Goal: Complete application form: Complete application form

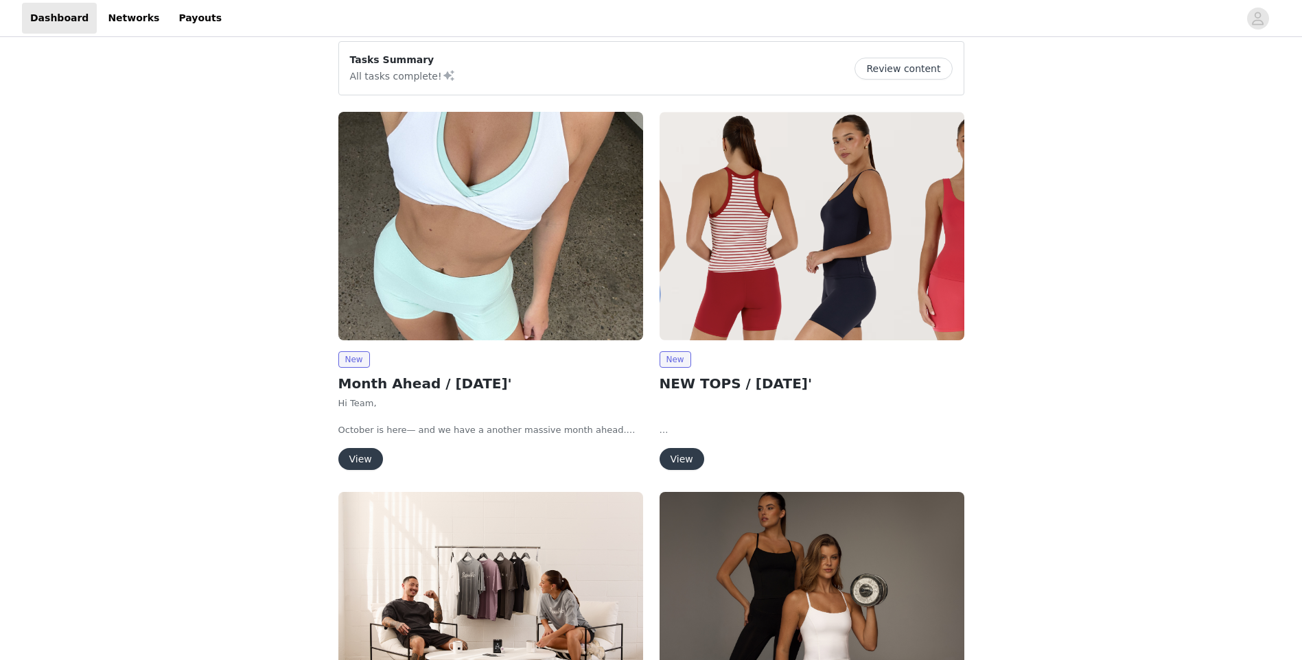
scroll to position [137, 0]
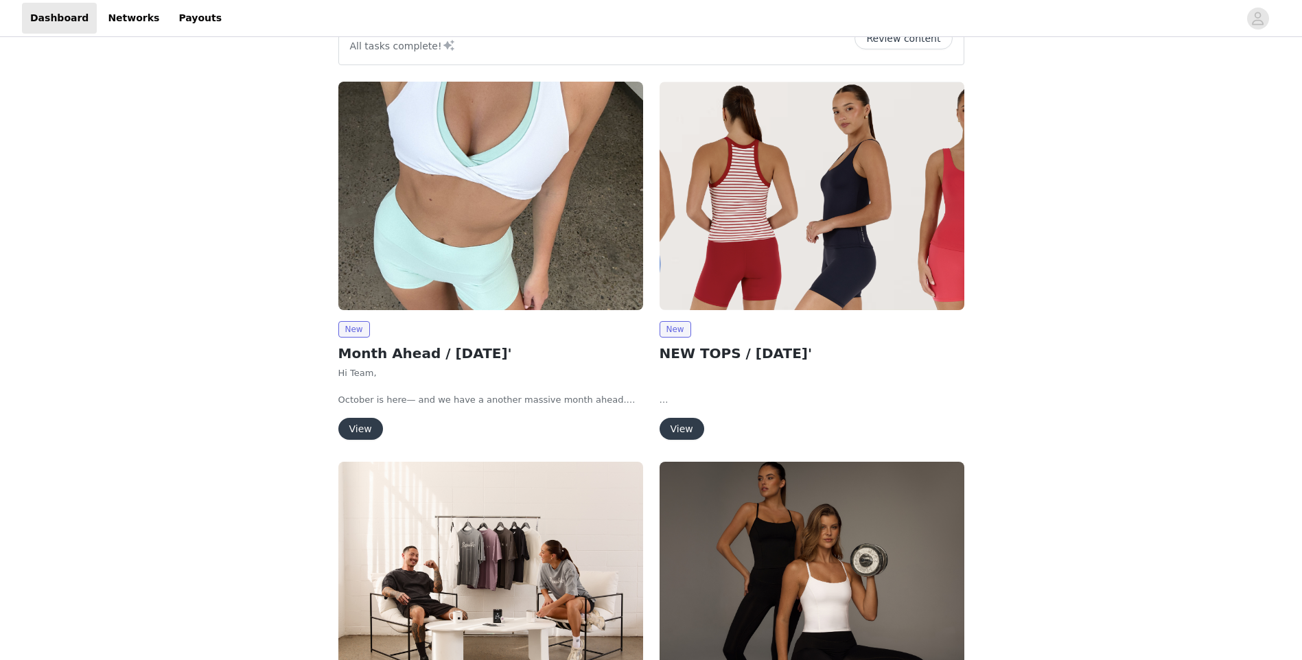
click at [694, 430] on button "View" at bounding box center [681, 429] width 45 height 22
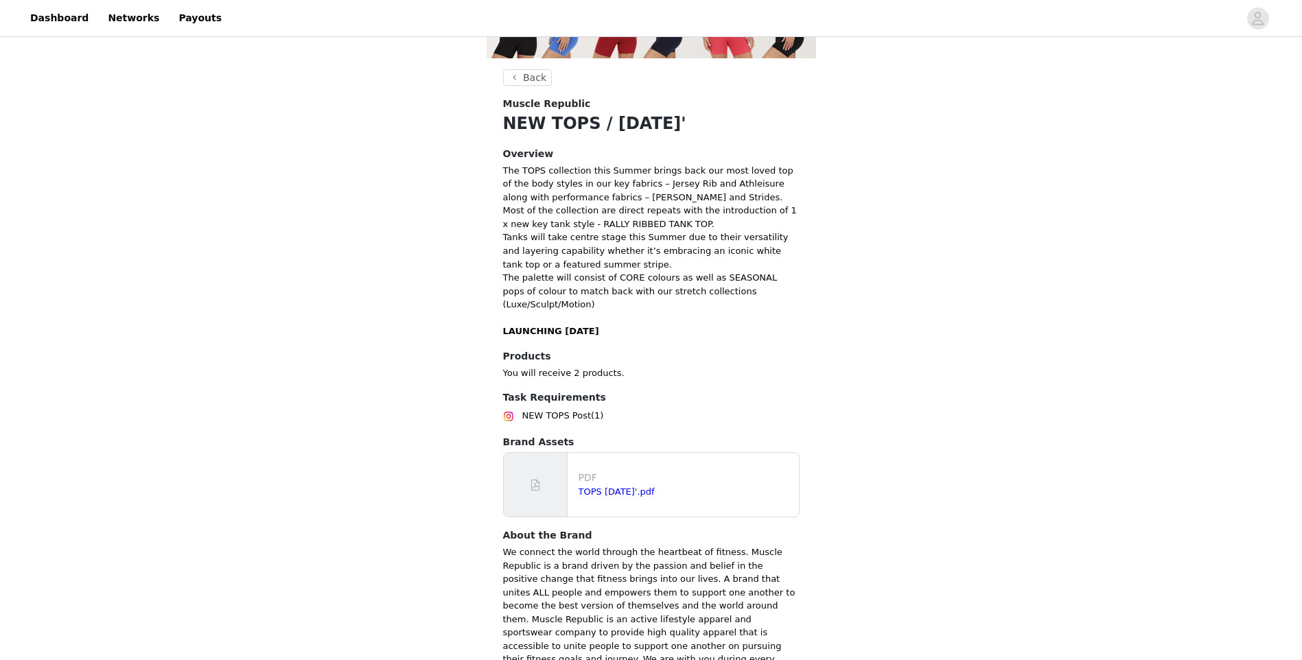
scroll to position [178, 0]
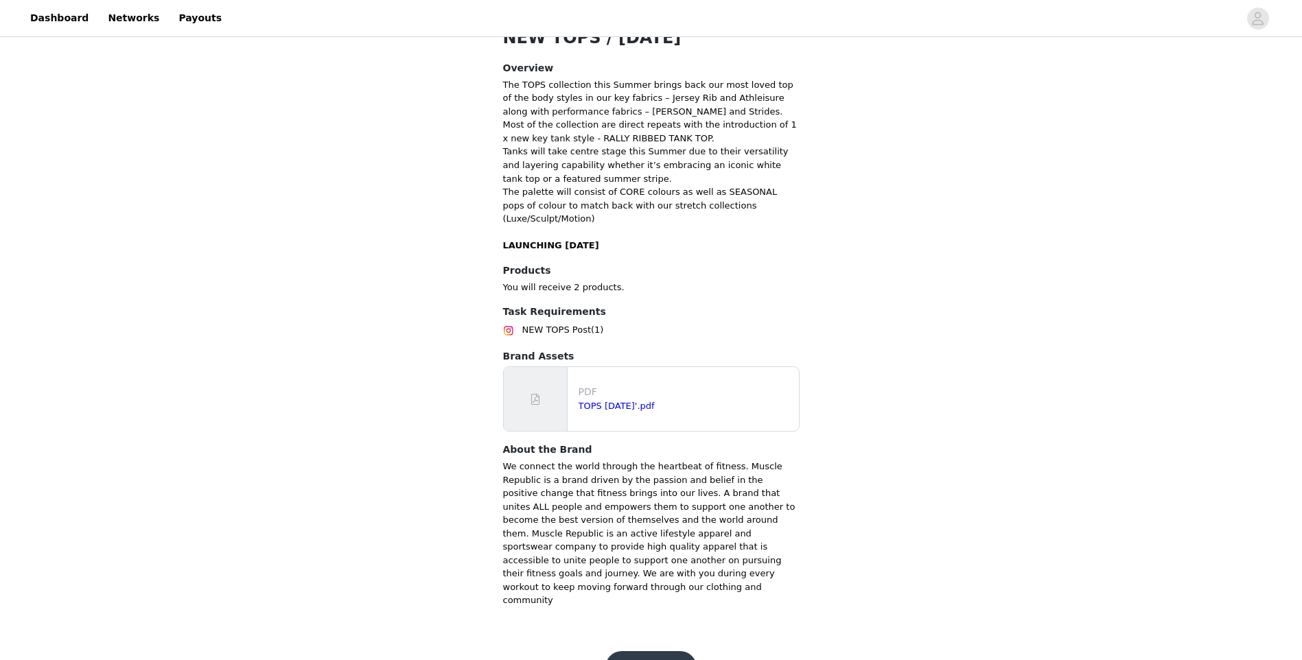
click at [654, 651] on button "Get Started" at bounding box center [650, 667] width 91 height 33
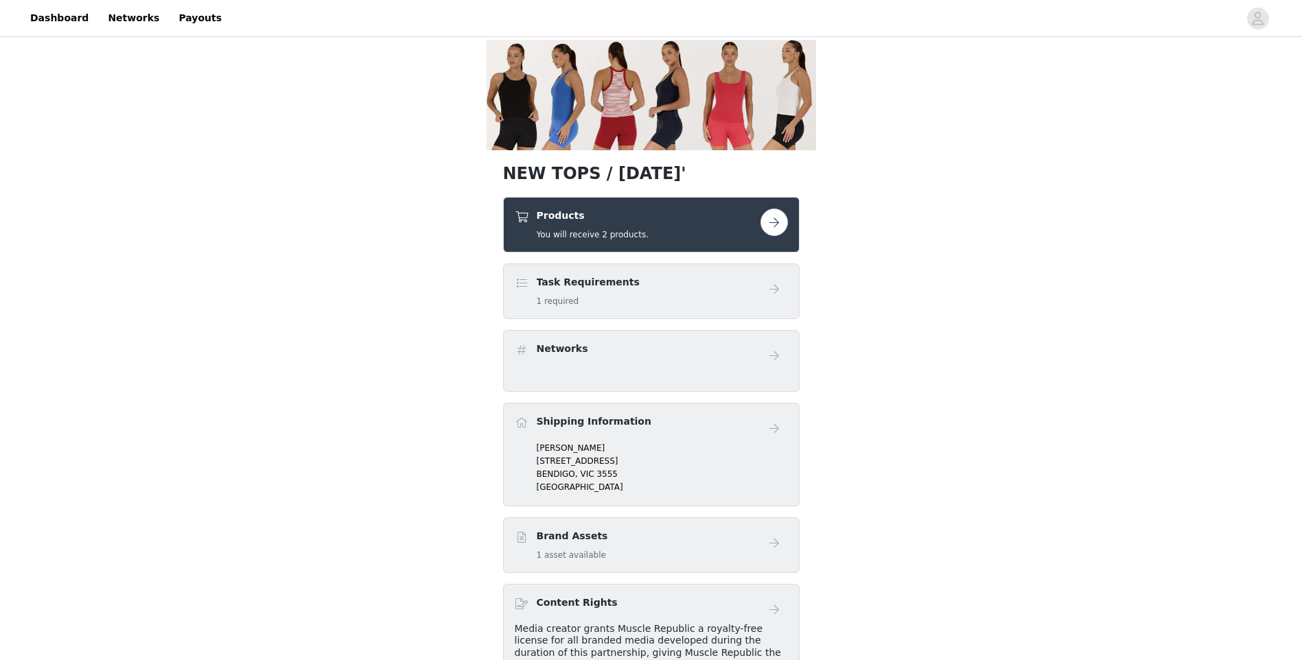
click at [712, 224] on div "Products You will receive 2 products." at bounding box center [638, 225] width 246 height 32
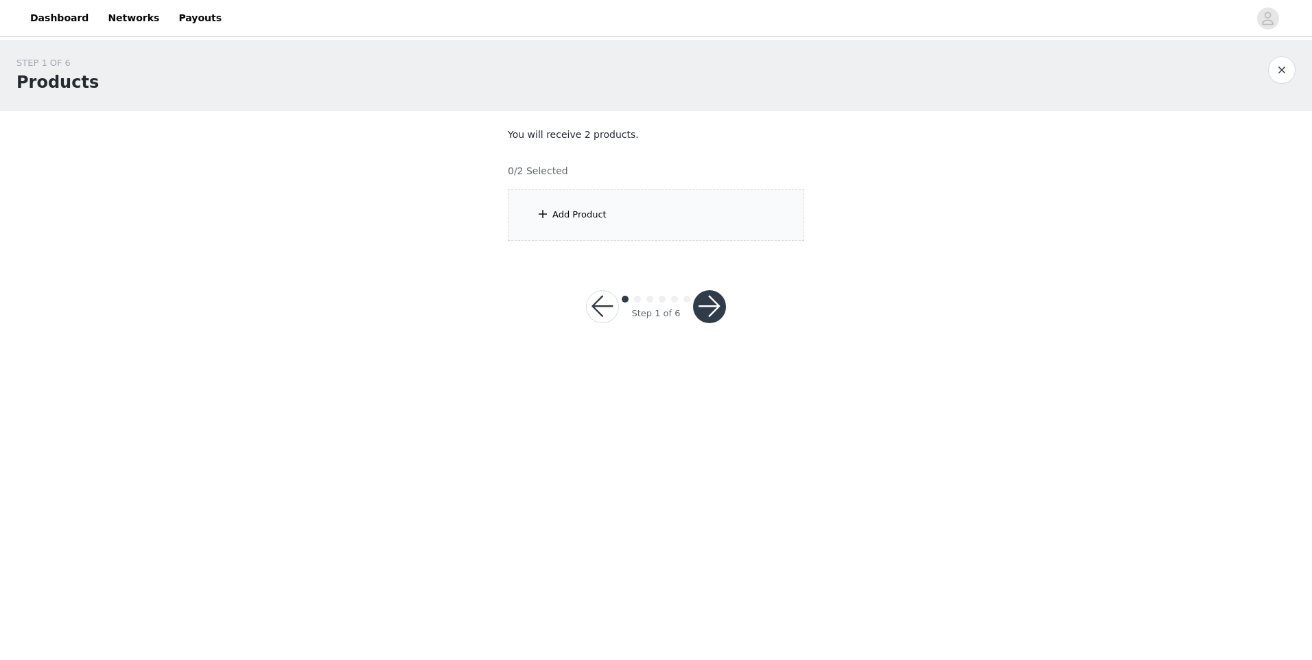
click at [703, 234] on div "Add Product" at bounding box center [656, 214] width 296 height 51
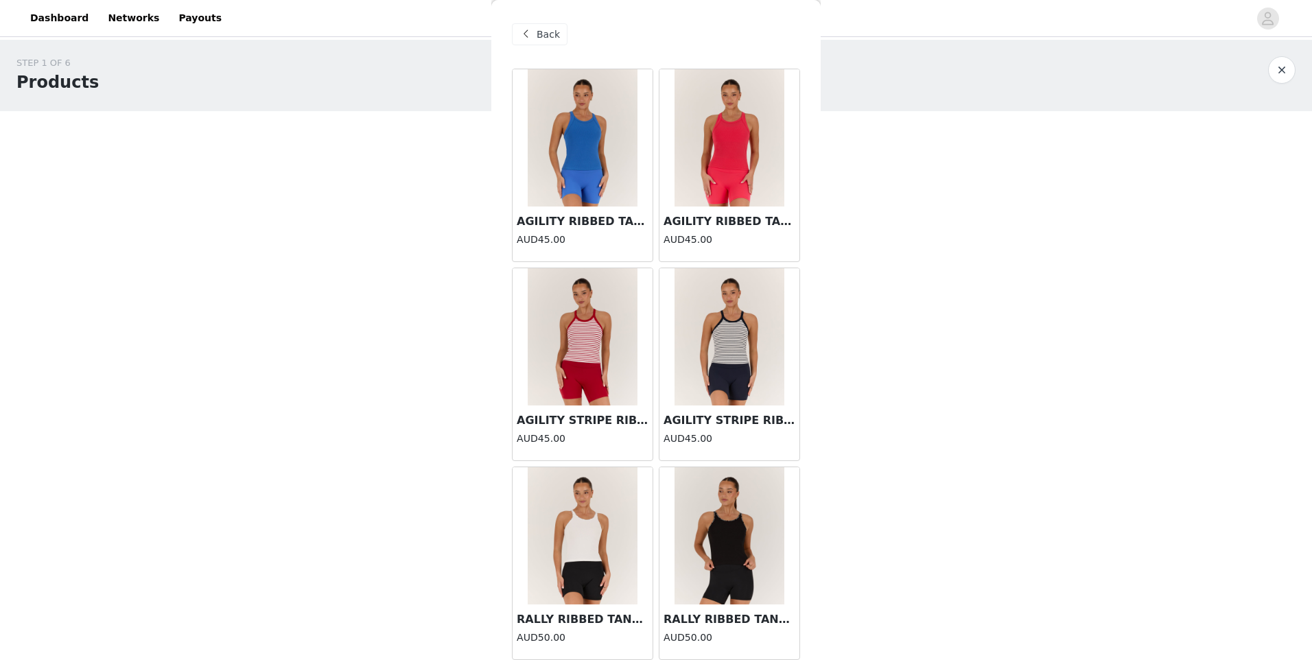
click at [580, 341] on img at bounding box center [583, 336] width 110 height 137
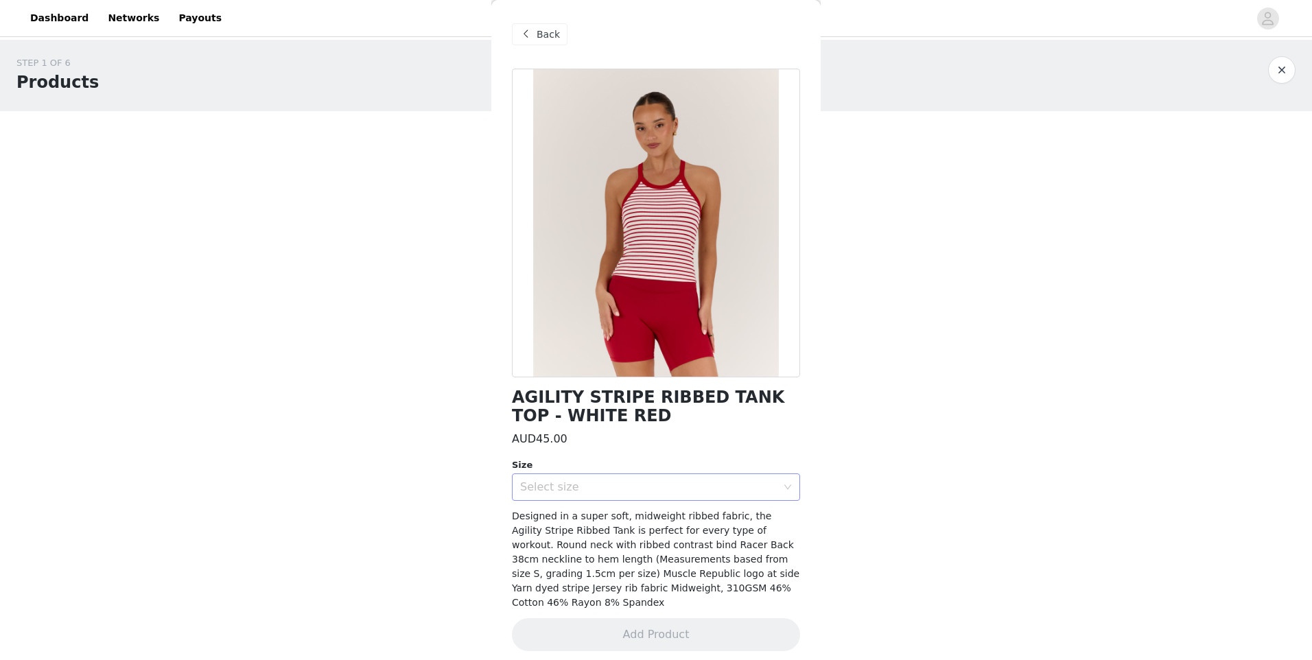
click at [596, 497] on div "Select size" at bounding box center [651, 487] width 263 height 26
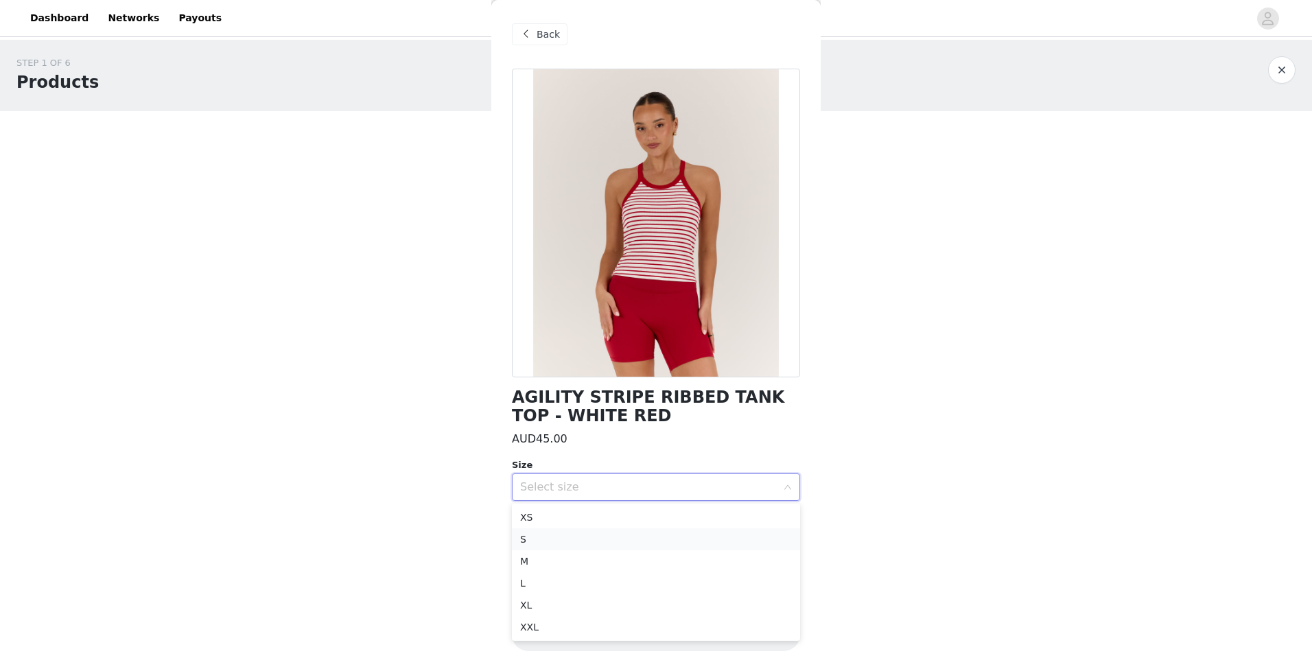
click at [555, 541] on li "S" at bounding box center [656, 539] width 288 height 22
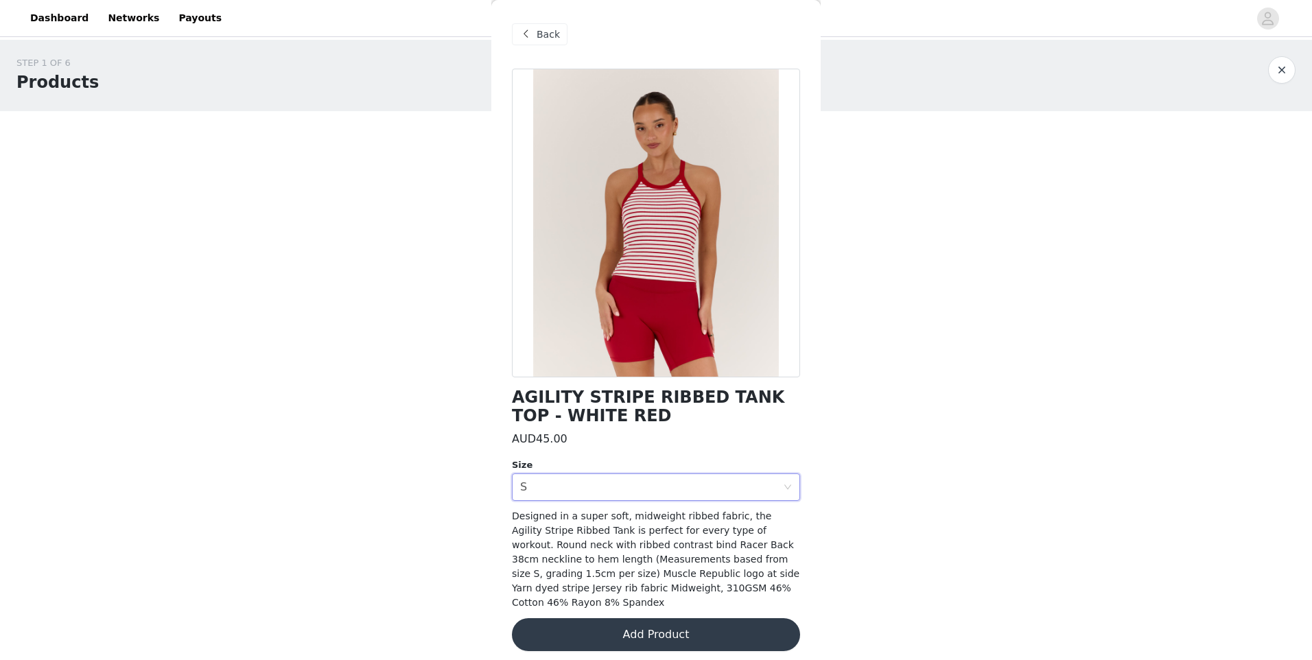
click at [622, 618] on button "Add Product" at bounding box center [656, 634] width 288 height 33
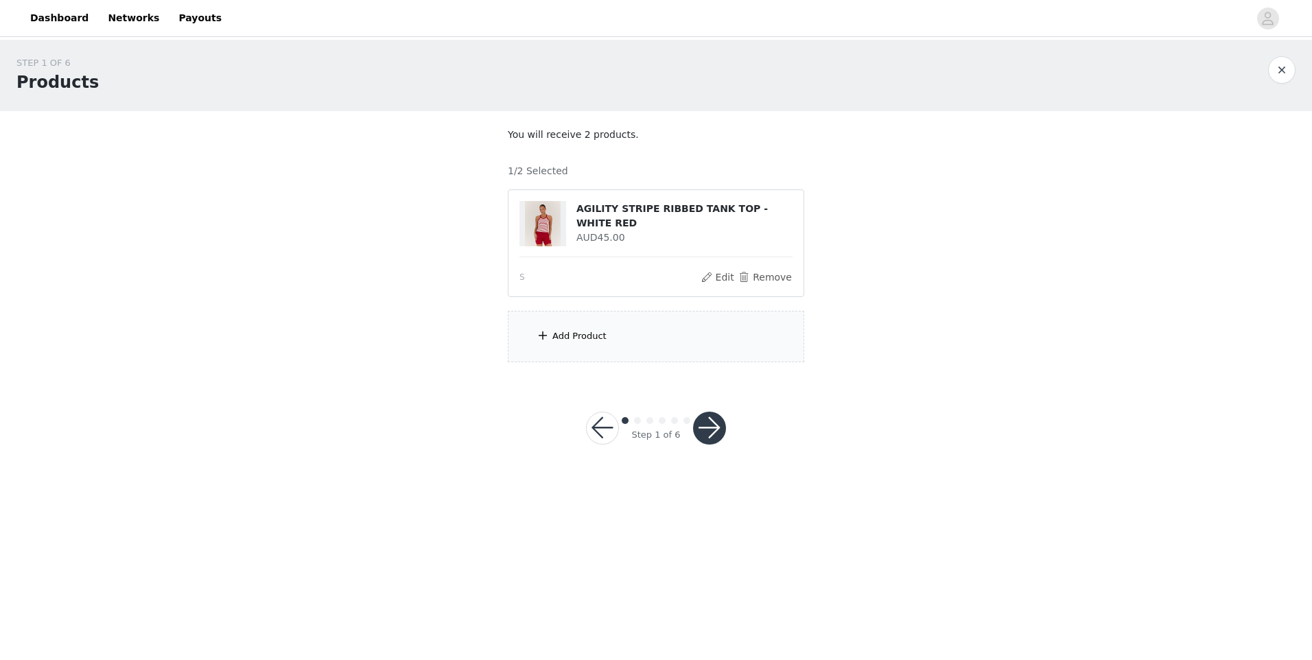
click at [689, 336] on div "Add Product" at bounding box center [656, 336] width 296 height 51
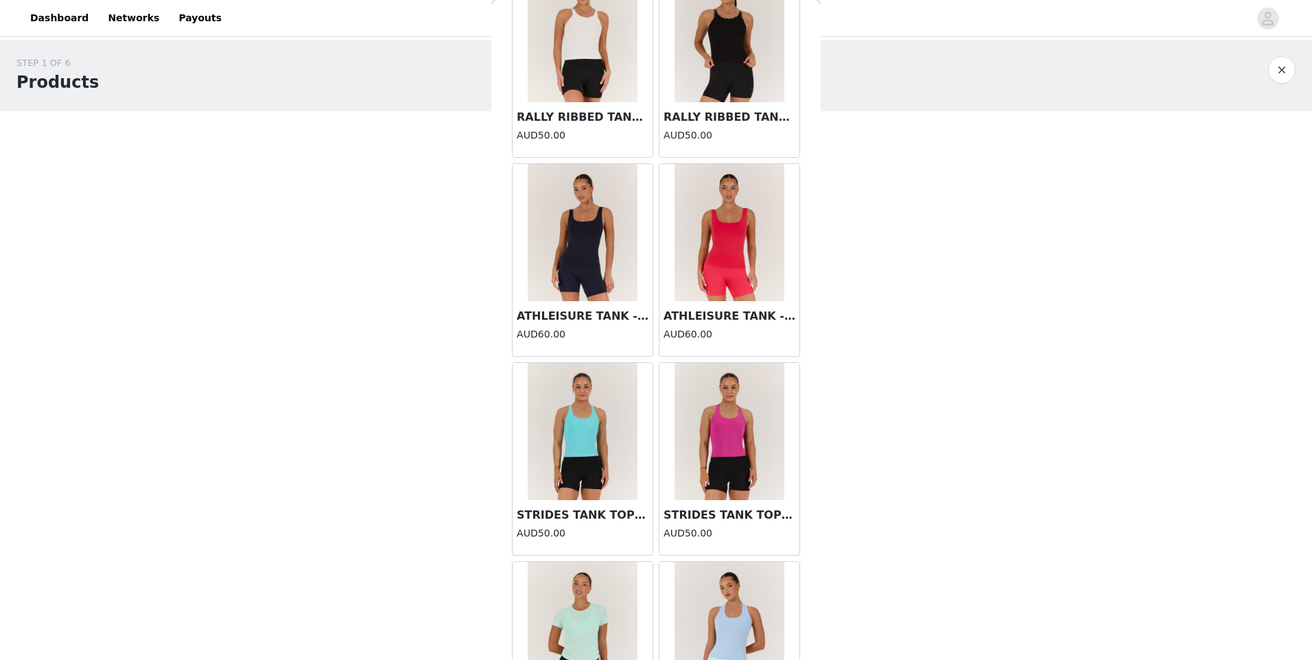
scroll to position [442, 0]
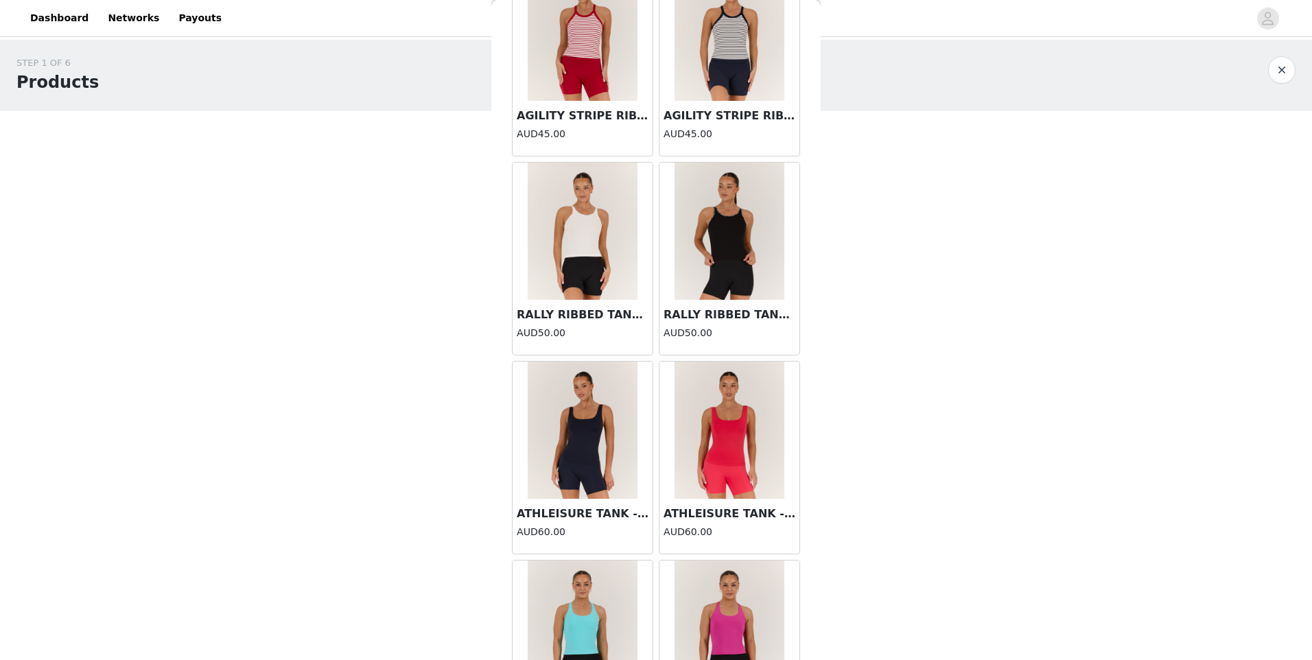
click at [747, 246] on img at bounding box center [730, 231] width 110 height 137
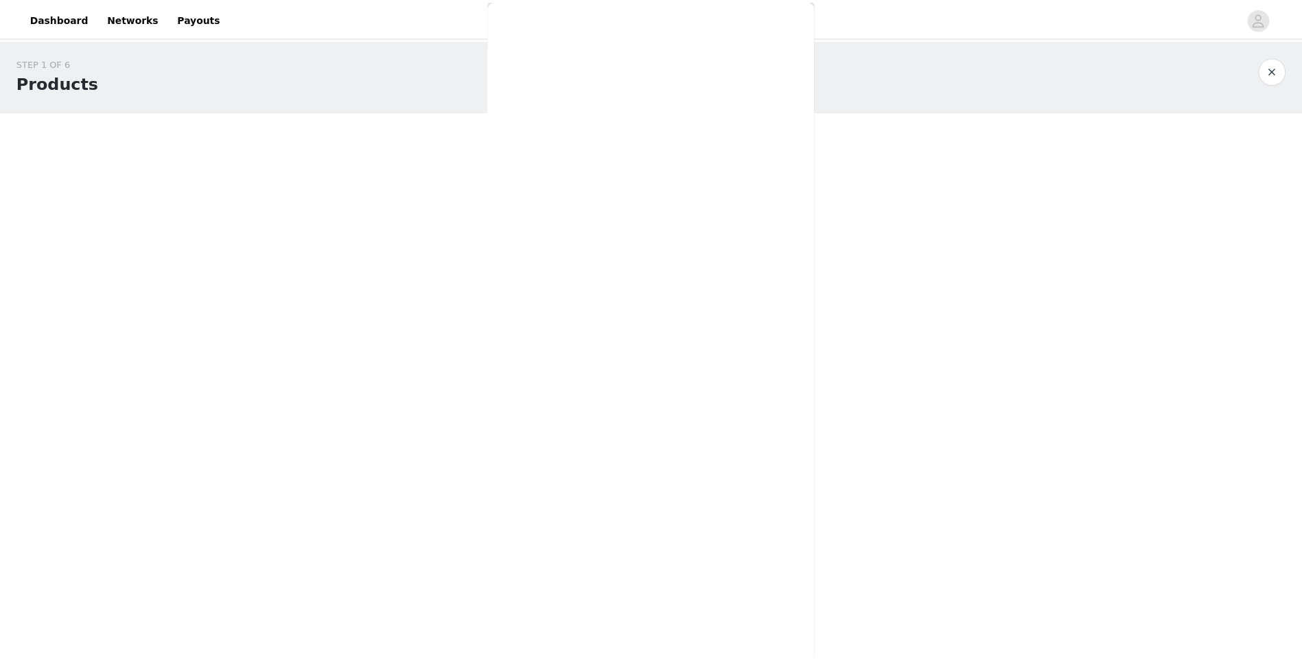
scroll to position [18, 0]
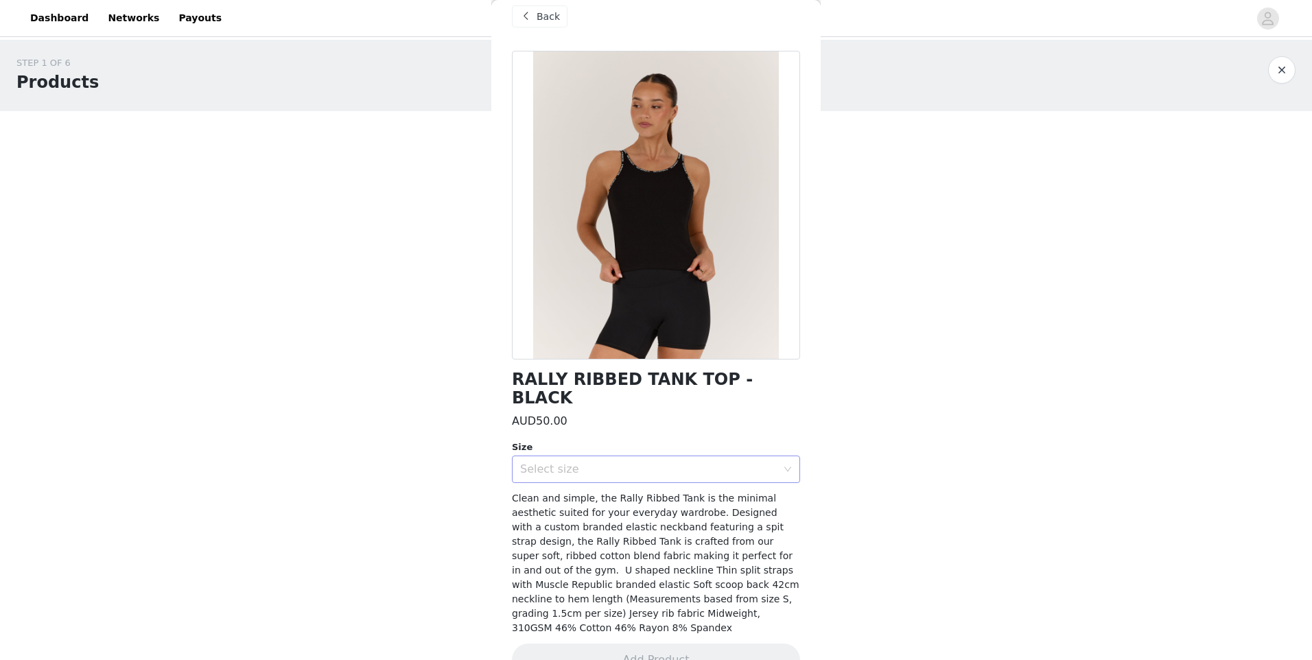
click at [560, 463] on div "Select size" at bounding box center [648, 470] width 257 height 14
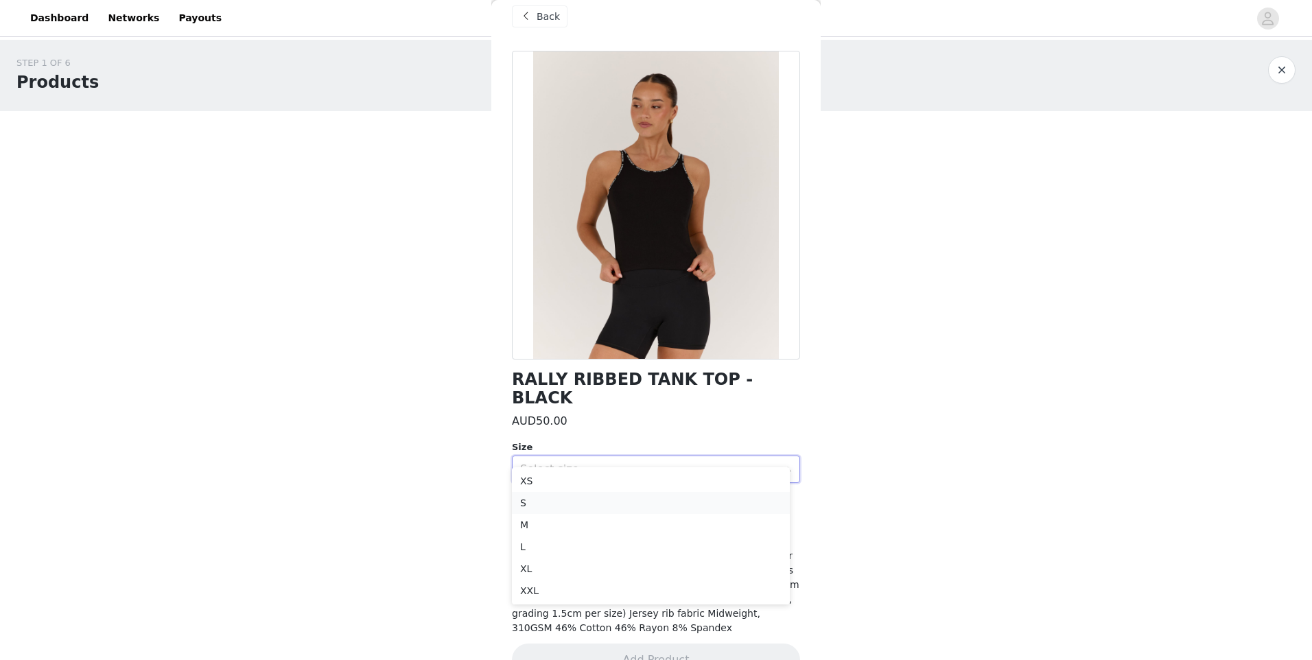
click at [536, 503] on li "S" at bounding box center [651, 503] width 278 height 22
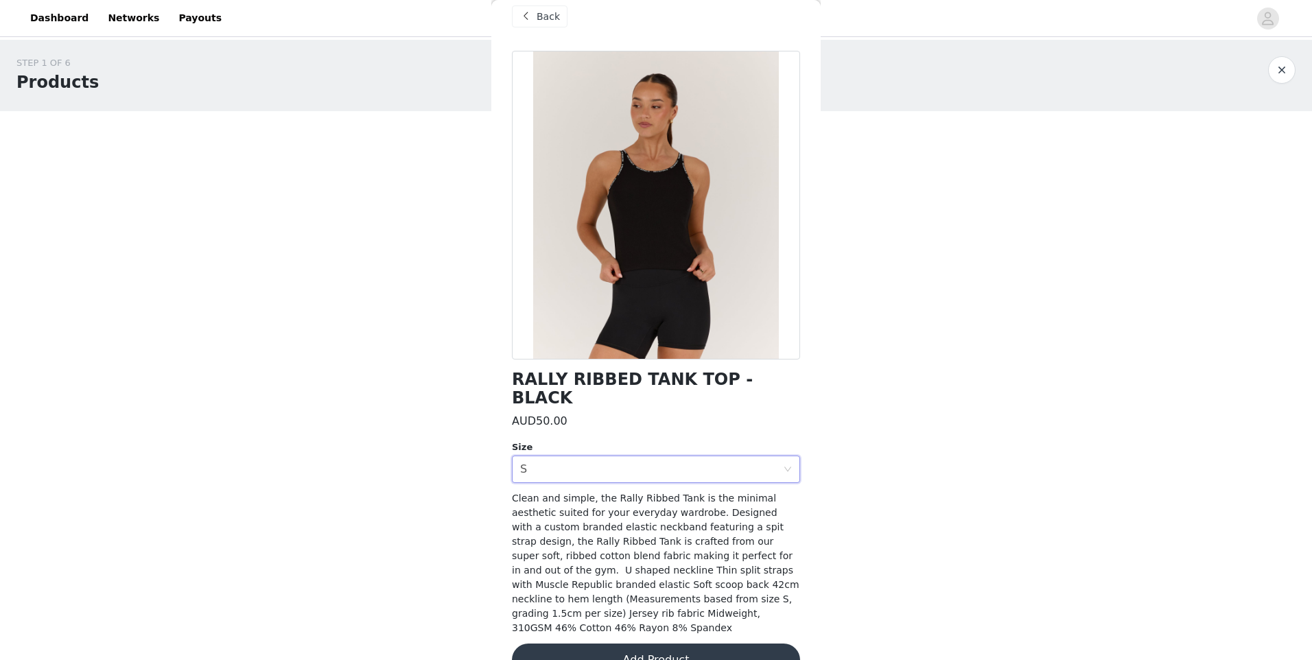
click at [645, 644] on button "Add Product" at bounding box center [656, 660] width 288 height 33
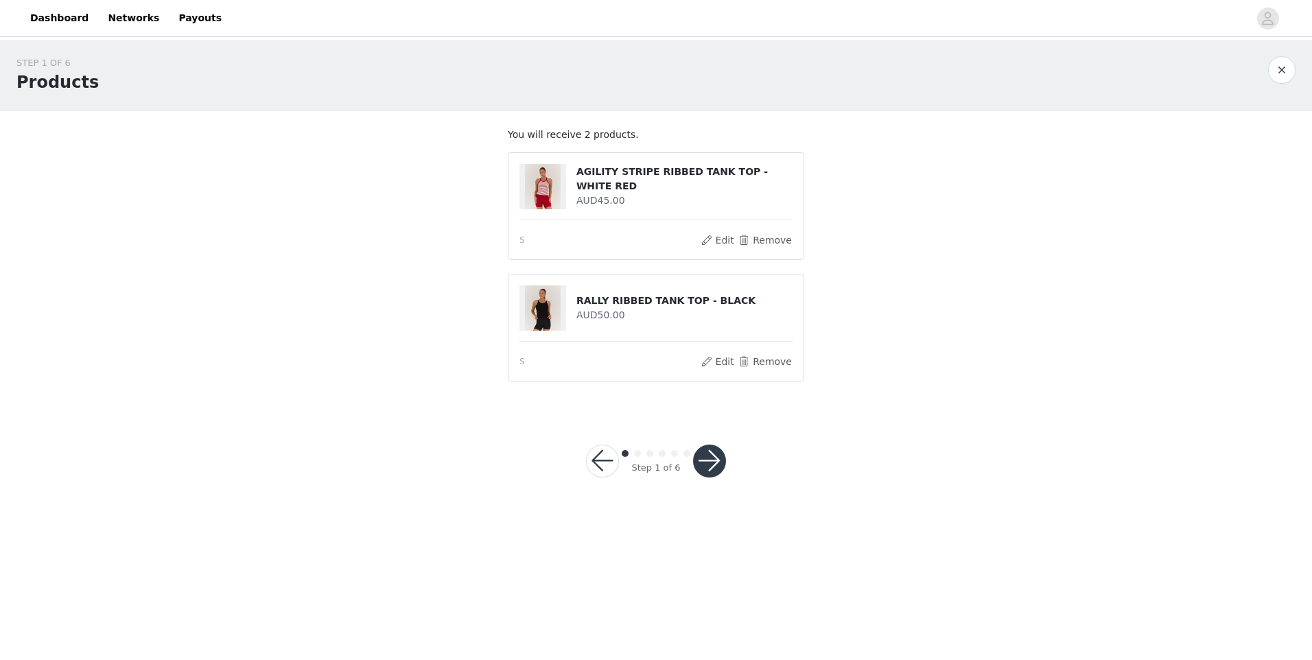
click at [723, 466] on button "button" at bounding box center [709, 461] width 33 height 33
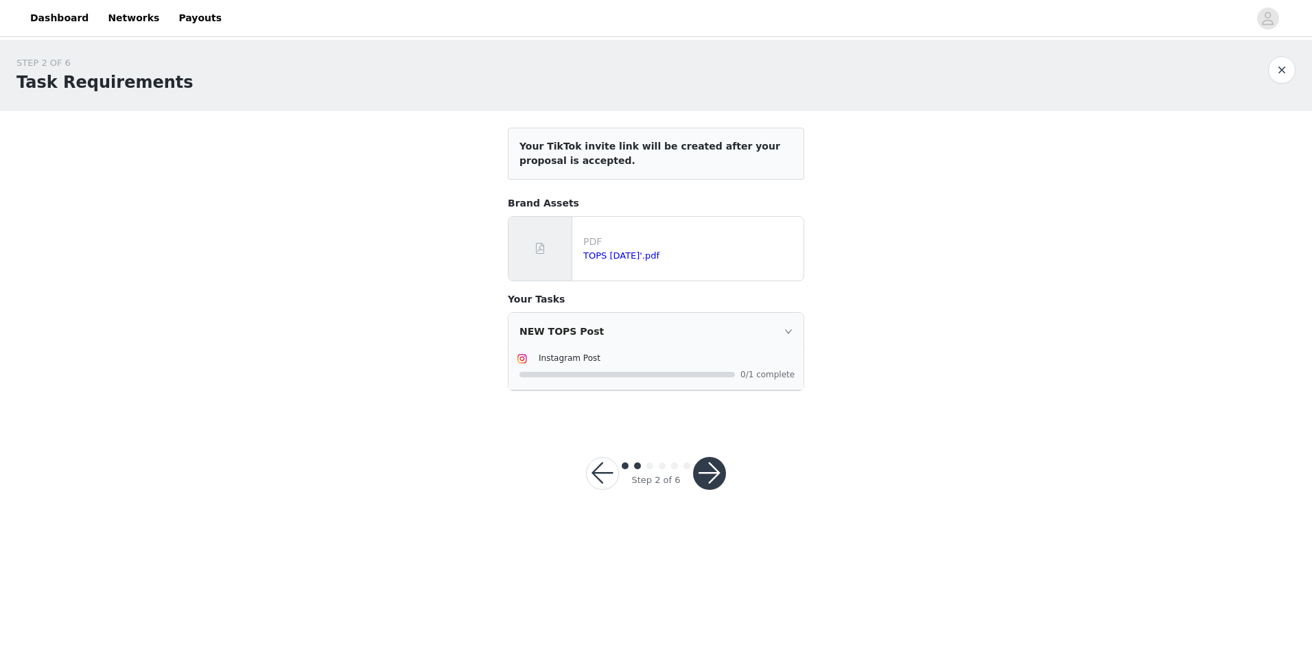
click at [716, 470] on button "button" at bounding box center [709, 473] width 33 height 33
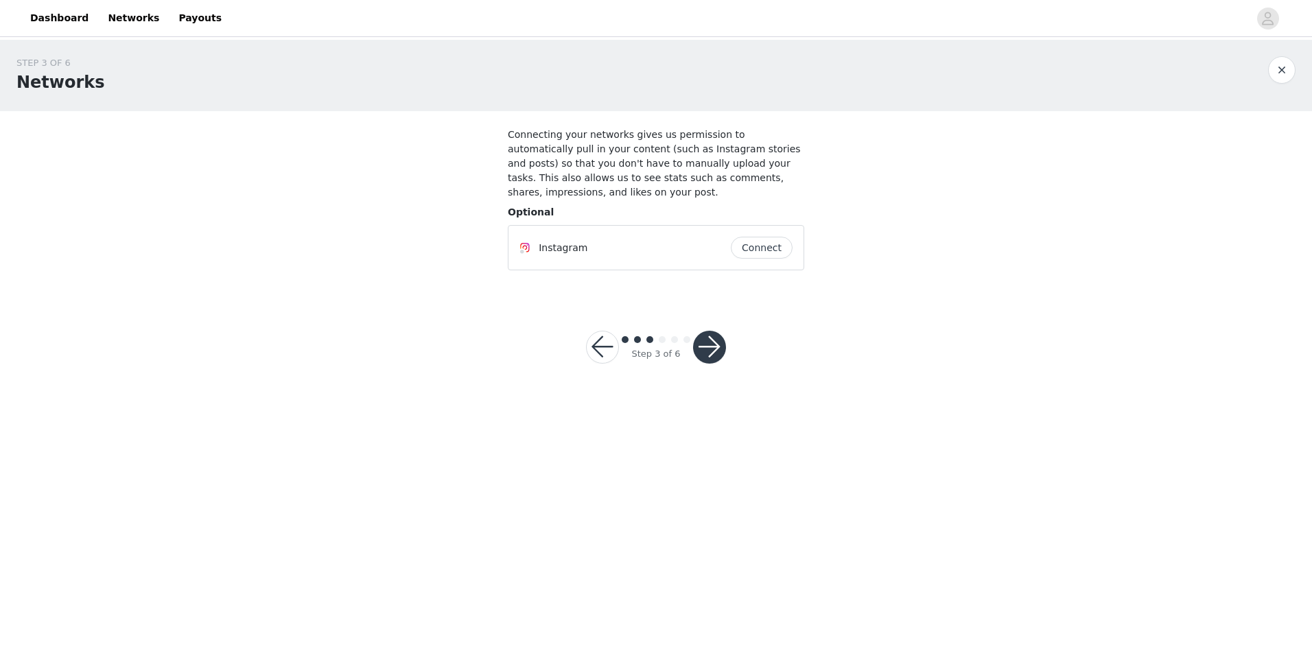
click at [717, 331] on button "button" at bounding box center [709, 347] width 33 height 33
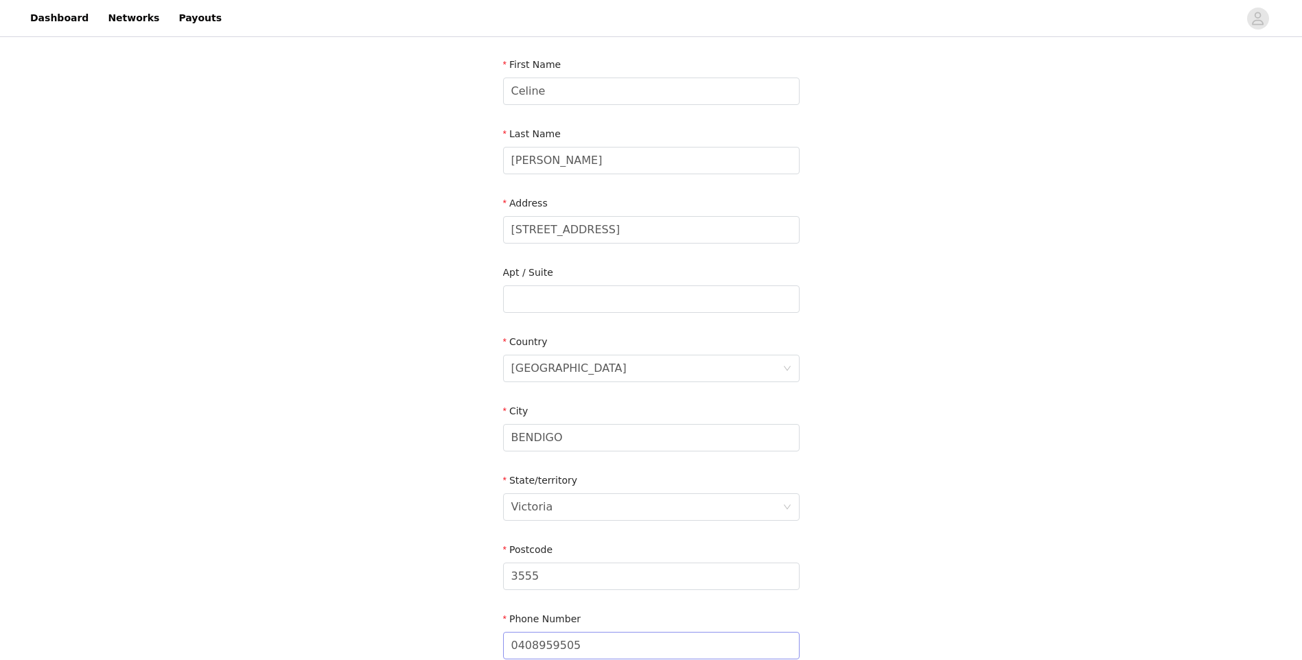
scroll to position [276, 0]
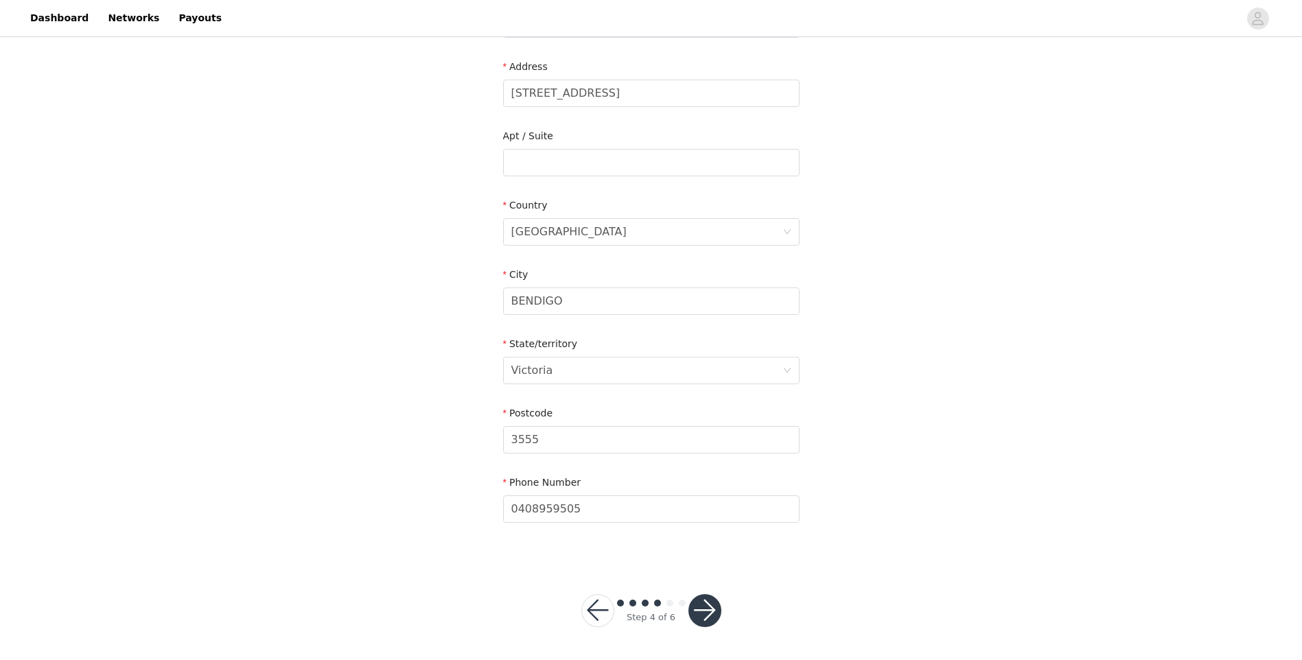
click at [693, 622] on button "button" at bounding box center [704, 610] width 33 height 33
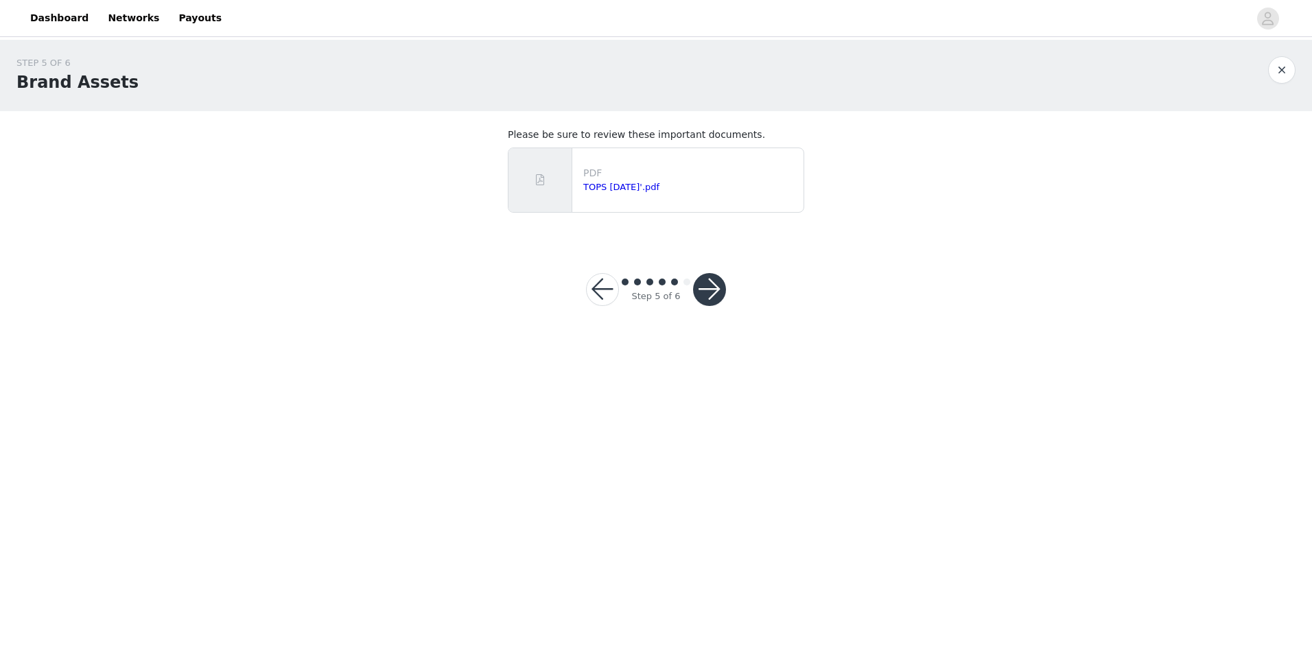
click at [713, 291] on button "button" at bounding box center [709, 289] width 33 height 33
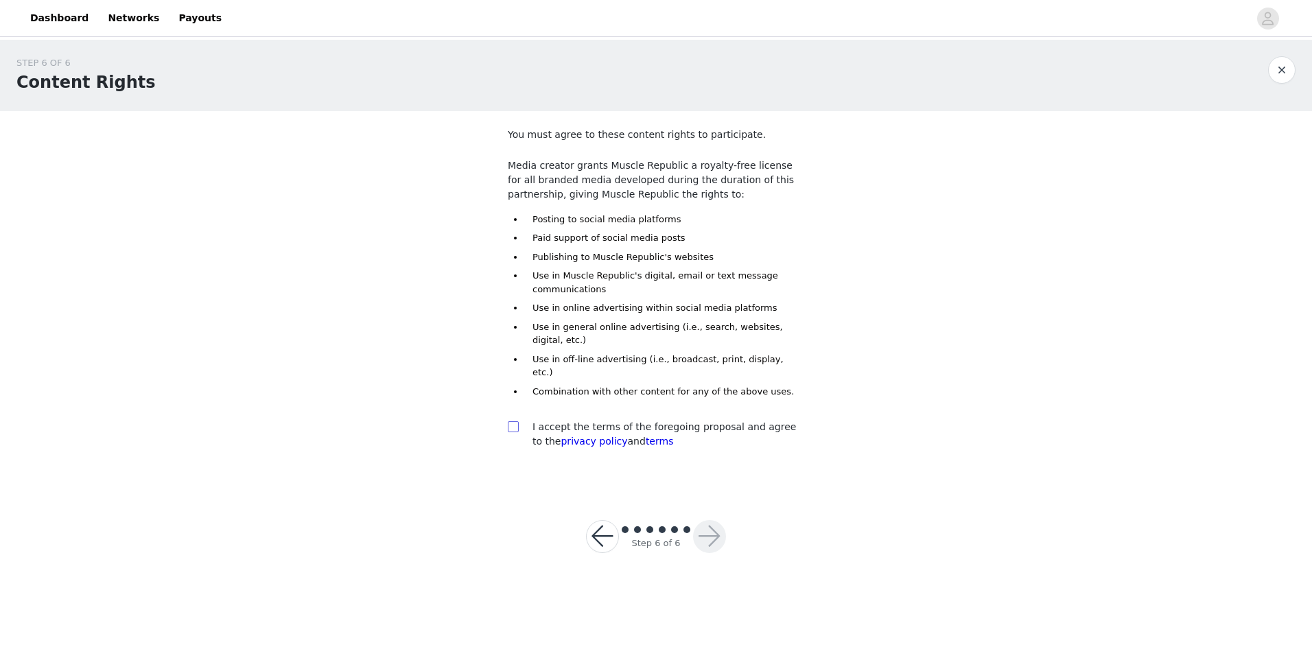
click at [509, 406] on section "You must agree to these content rights to participate. Media creator grants Mus…" at bounding box center [655, 299] width 329 height 377
click at [522, 420] on div at bounding box center [517, 427] width 19 height 14
click at [515, 421] on input "checkbox" at bounding box center [513, 426] width 10 height 10
checkbox input "true"
drag, startPoint x: 743, startPoint y: 522, endPoint x: 722, endPoint y: 508, distance: 24.7
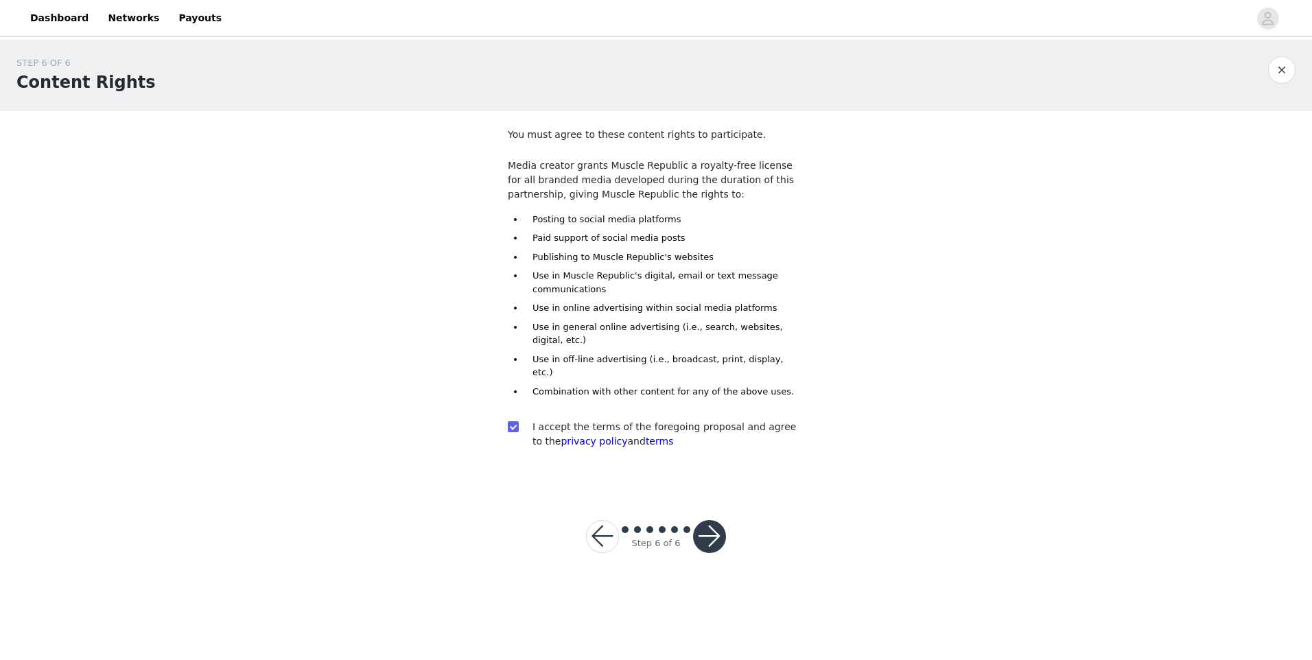
click at [742, 522] on footer "Step 6 of 6" at bounding box center [656, 536] width 206 height 99
click at [714, 520] on button "button" at bounding box center [709, 536] width 33 height 33
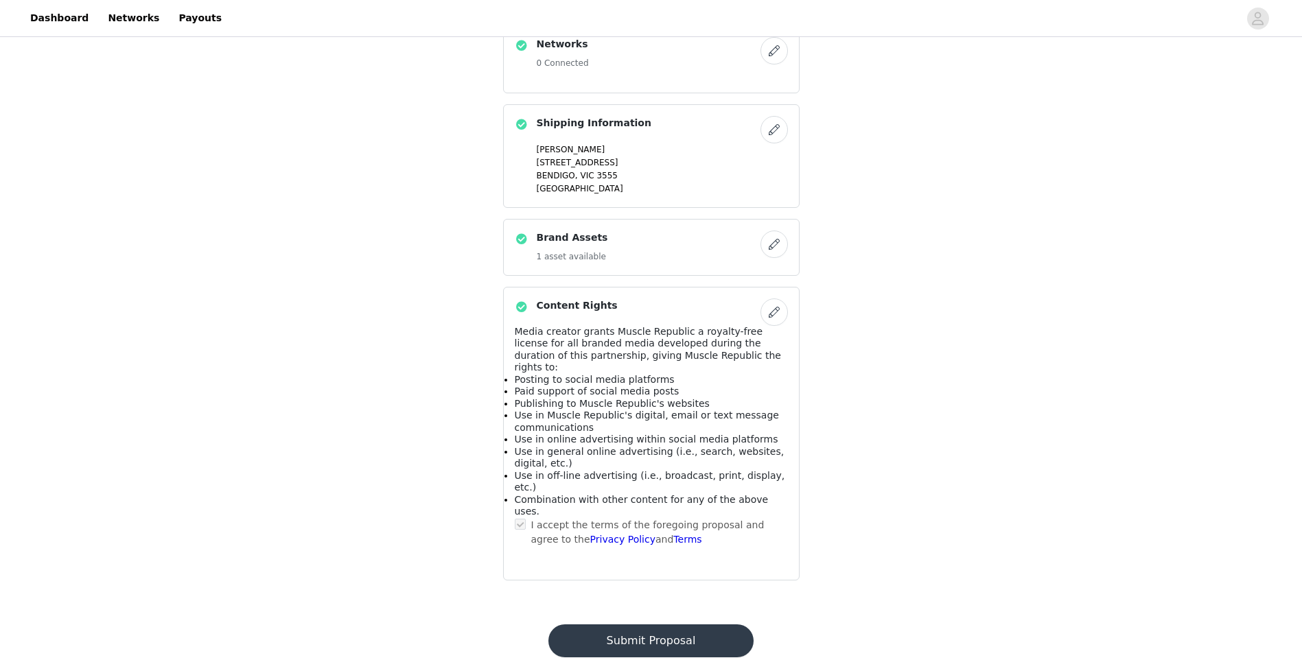
click at [704, 624] on button "Submit Proposal" at bounding box center [650, 640] width 205 height 33
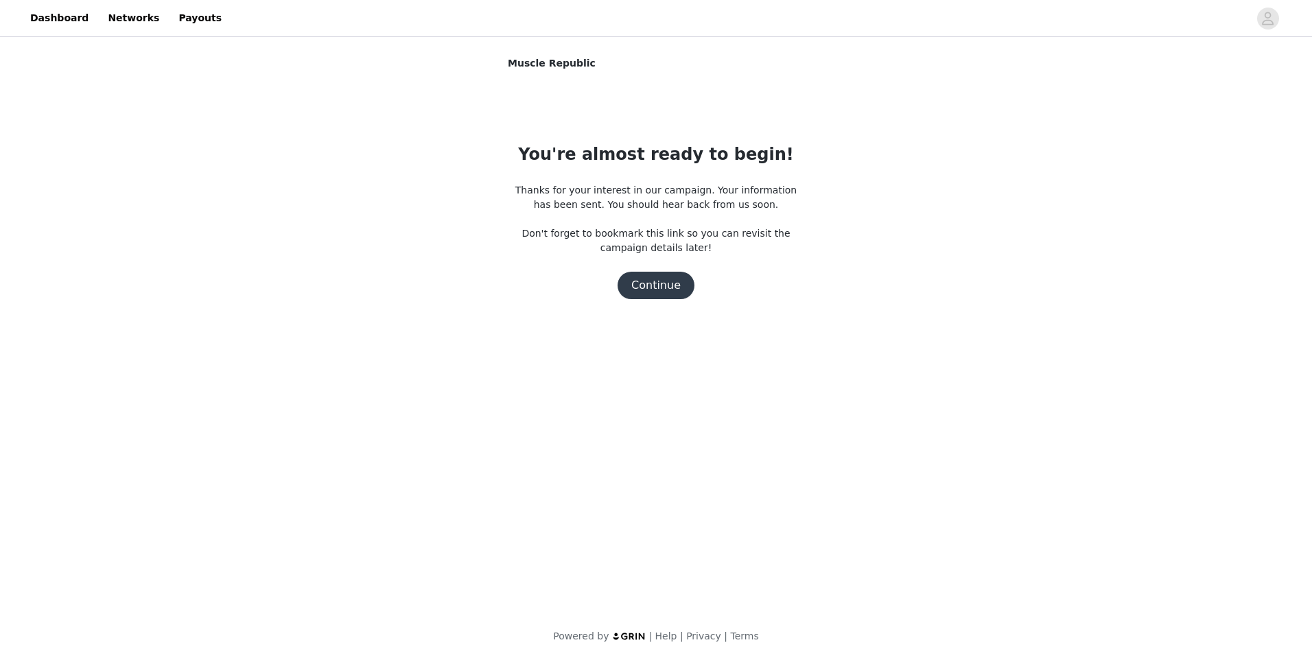
click at [690, 285] on button "Continue" at bounding box center [656, 285] width 77 height 27
click at [681, 287] on button "Continue" at bounding box center [656, 285] width 77 height 27
